Goal: Task Accomplishment & Management: Use online tool/utility

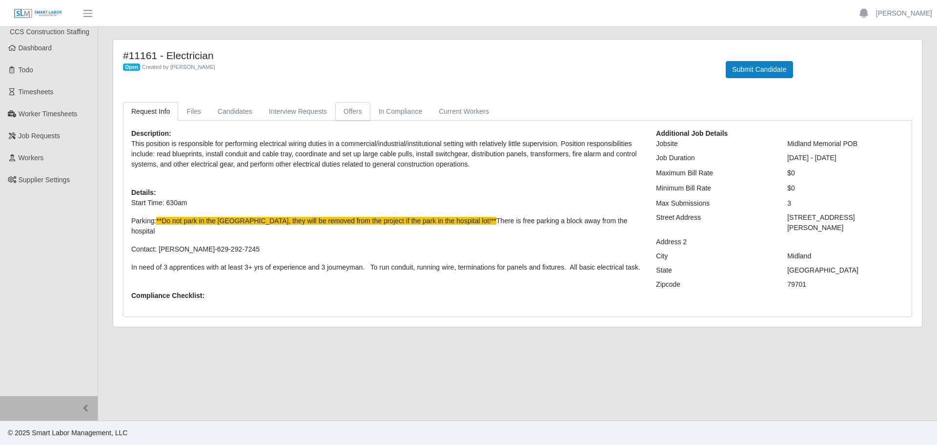
click at [352, 111] on link "Offers" at bounding box center [352, 111] width 35 height 19
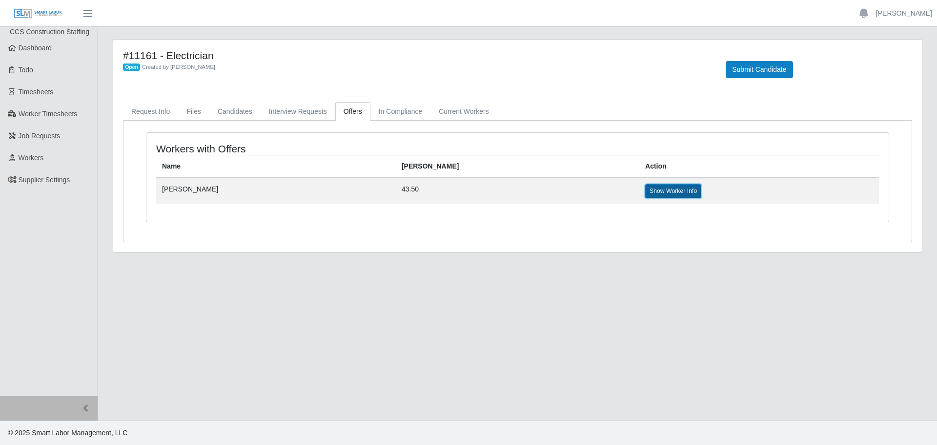
click at [645, 188] on link "Show Worker Info" at bounding box center [673, 191] width 56 height 14
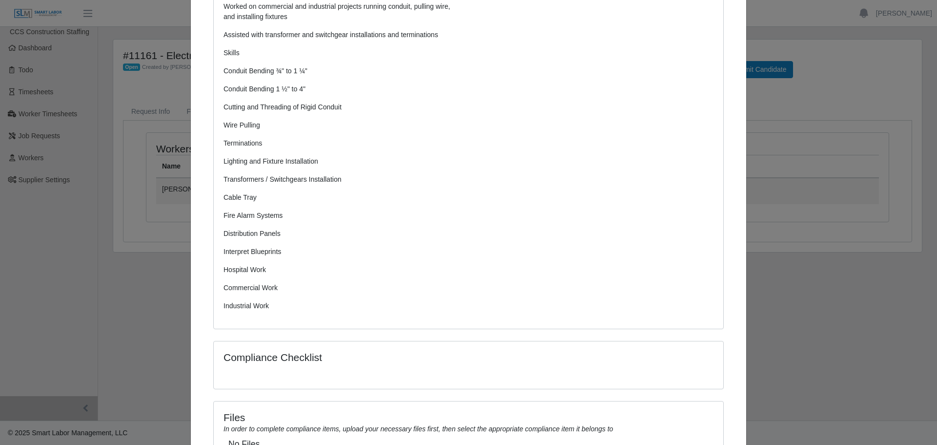
scroll to position [481, 0]
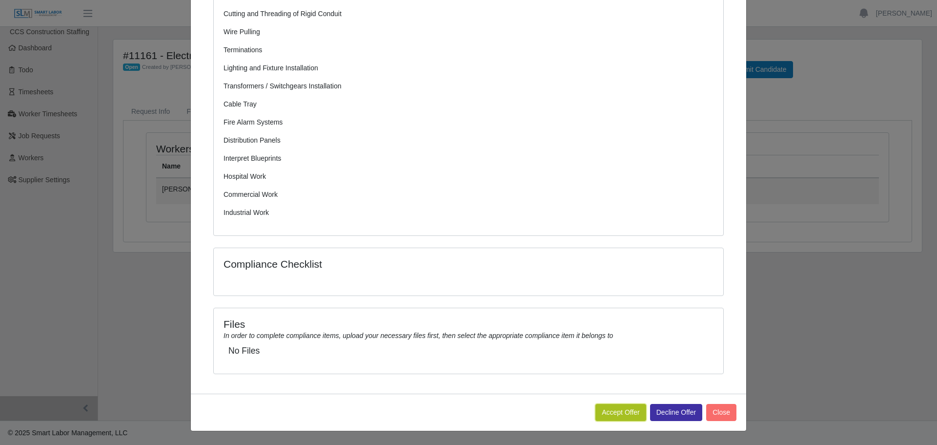
click at [619, 407] on button "Accept Offer" at bounding box center [621, 412] width 51 height 17
